Goal: Transaction & Acquisition: Purchase product/service

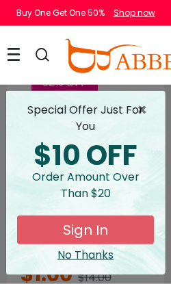
scroll to position [1131, 0]
click at [97, 262] on div "special offer just for you $10 OFF Order amount over than $20 Sign In No Thanks" at bounding box center [85, 182] width 159 height 183
click at [96, 256] on div "No Thanks" at bounding box center [85, 255] width 137 height 16
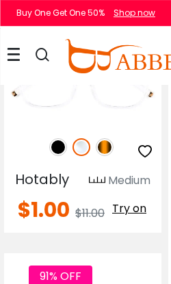
scroll to position [11609, 3]
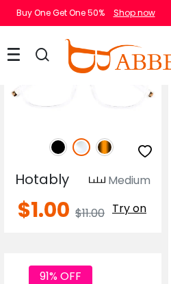
click at [112, 156] on img at bounding box center [105, 147] width 18 height 18
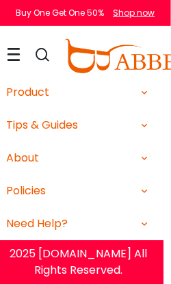
scroll to position [16586, 8]
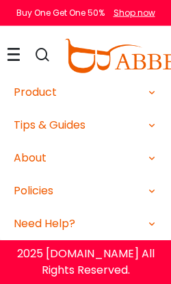
scroll to position [4486, 0]
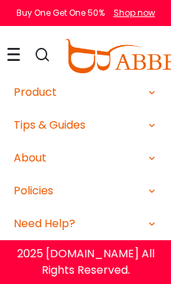
click at [61, 100] on div "Product" at bounding box center [85, 92] width 143 height 16
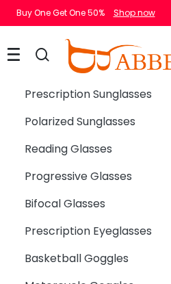
scroll to position [4528, 0]
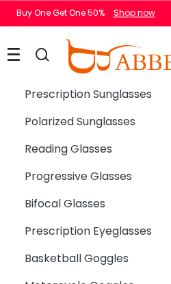
click at [89, 81] on link "Men's Eyeglasses" at bounding box center [91, 66] width 133 height 27
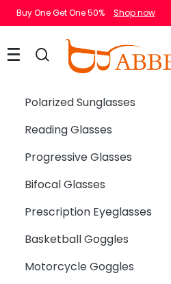
click at [99, 61] on link "Men's Eyeglasses" at bounding box center [91, 47] width 133 height 27
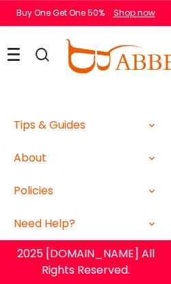
scroll to position [4820, 0]
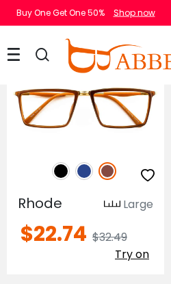
scroll to position [7576, 0]
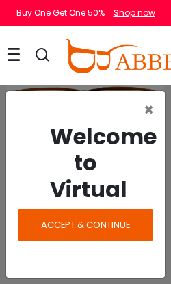
click at [107, 231] on span "Accept & Continue" at bounding box center [85, 224] width 89 height 13
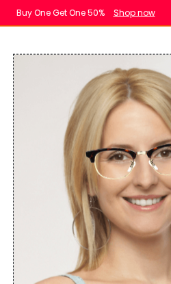
scroll to position [7656, 34]
click at [137, 114] on img at bounding box center [137, 178] width 246 height 246
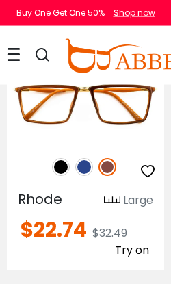
scroll to position [7579, 0]
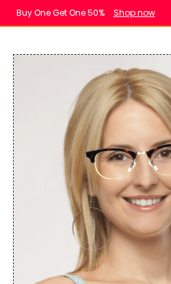
scroll to position [7933, 34]
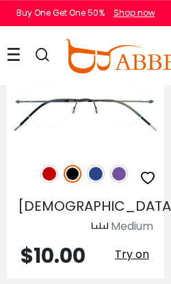
scroll to position [13376, 0]
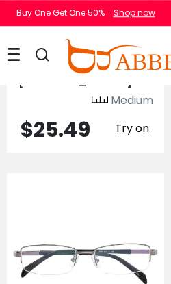
scroll to position [15693, 0]
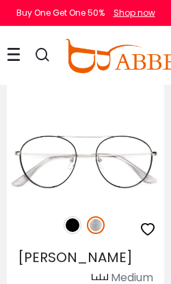
scroll to position [15668, 0]
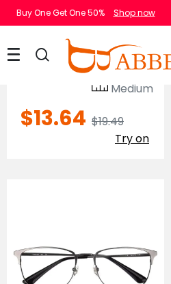
scroll to position [4448, 0]
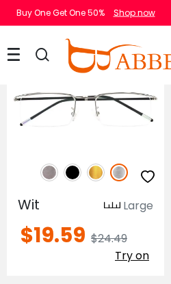
scroll to position [6522, 0]
